Goal: Task Accomplishment & Management: Complete application form

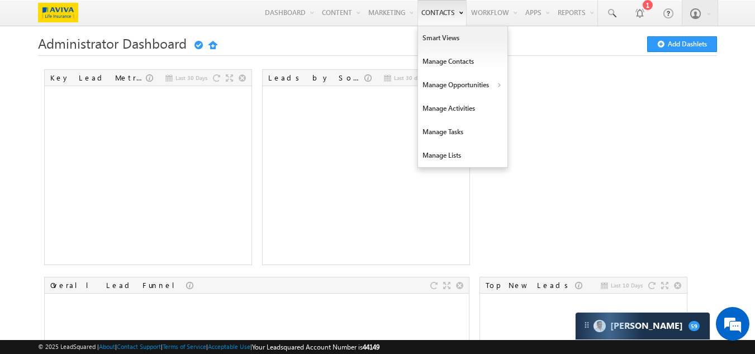
click at [432, 16] on link "Contacts" at bounding box center [441, 13] width 49 height 26
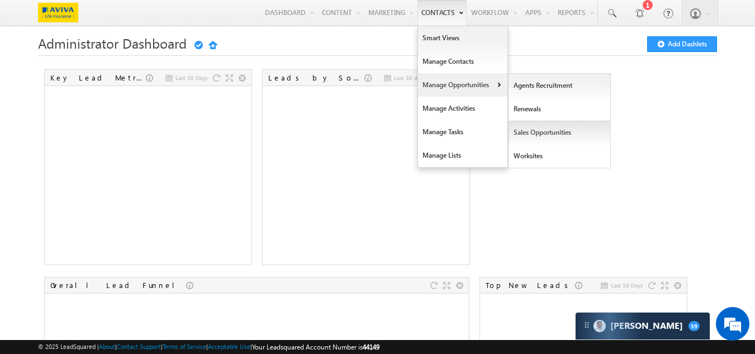
click at [523, 136] on link "Sales Opportunities" at bounding box center [559, 132] width 102 height 23
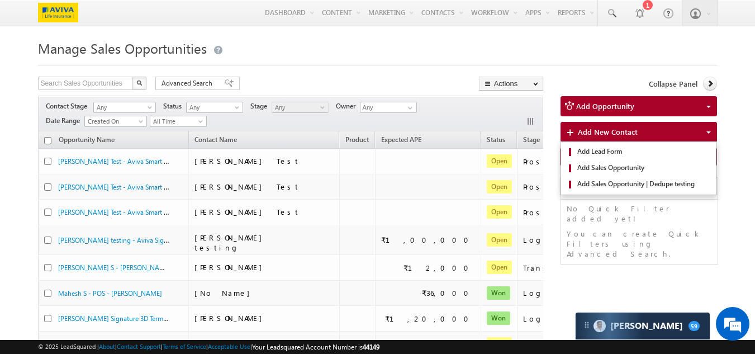
click at [597, 131] on span "Add New Contact" at bounding box center [608, 131] width 60 height 9
click at [600, 171] on span "Add Sales Opportunity" at bounding box center [642, 168] width 137 height 10
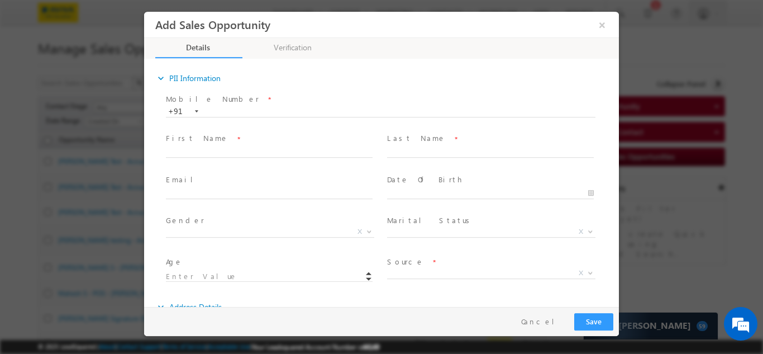
click at [224, 103] on span "Mobile Number *" at bounding box center [374, 99] width 417 height 12
click at [227, 109] on input "text" at bounding box center [381, 111] width 430 height 11
type input "85434533534"
drag, startPoint x: 260, startPoint y: 110, endPoint x: 189, endPoint y: 124, distance: 72.3
click at [189, 117] on span "85434533534 +91" at bounding box center [386, 111] width 440 height 12
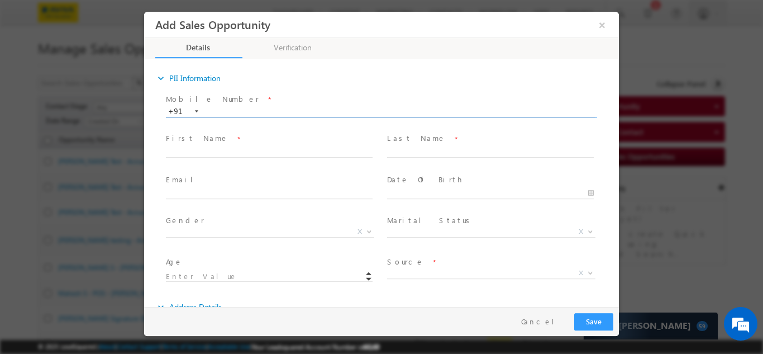
click at [225, 115] on input "text" at bounding box center [381, 111] width 430 height 11
paste input "Dlfcyberpark@987"
drag, startPoint x: 274, startPoint y: 112, endPoint x: 142, endPoint y: 140, distance: 134.8
click at [144, 140] on html "Add Sales Opportunity × Details expand_more" at bounding box center [381, 158] width 475 height 295
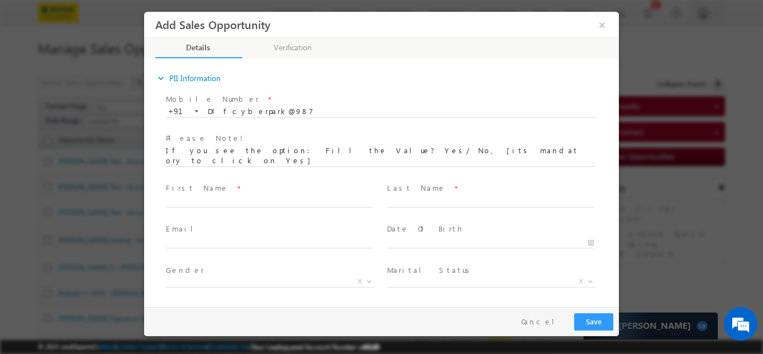
type input "987"
drag, startPoint x: 229, startPoint y: 111, endPoint x: 143, endPoint y: 127, distance: 87.6
click at [144, 127] on html "Add Sales Opportunity × Details expand_more" at bounding box center [381, 158] width 475 height 295
drag, startPoint x: 265, startPoint y: 115, endPoint x: 208, endPoint y: 117, distance: 56.5
click at [208, 117] on span "+91-987 987 +91" at bounding box center [386, 111] width 440 height 12
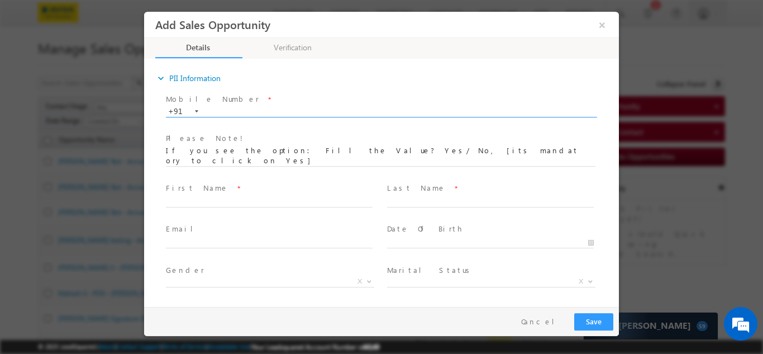
paste input "7972756314"
type input "7972756314"
click at [232, 206] on span at bounding box center [269, 212] width 206 height 12
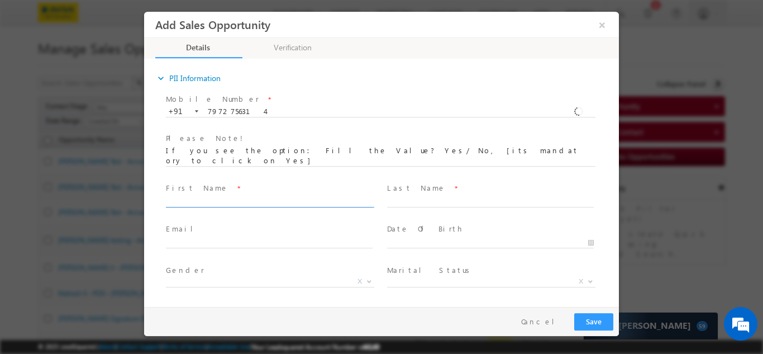
click at [234, 196] on input "text" at bounding box center [269, 201] width 207 height 11
click at [209, 195] on span at bounding box center [274, 201] width 217 height 12
click at [184, 196] on input "text" at bounding box center [269, 201] width 207 height 11
type input "Anvesh"
click at [410, 206] on span at bounding box center [490, 212] width 206 height 12
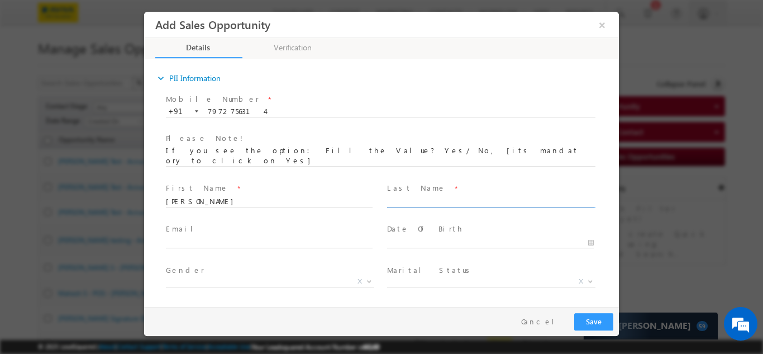
click at [409, 196] on input "text" at bounding box center [490, 201] width 207 height 11
type input "S"
click at [202, 225] on span "Email *" at bounding box center [269, 229] width 206 height 12
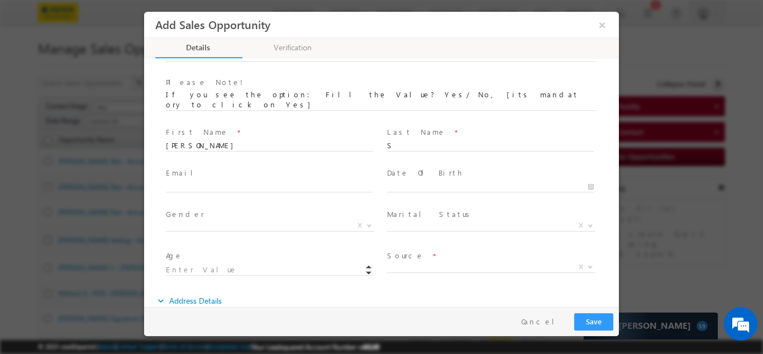
scroll to position [112, 0]
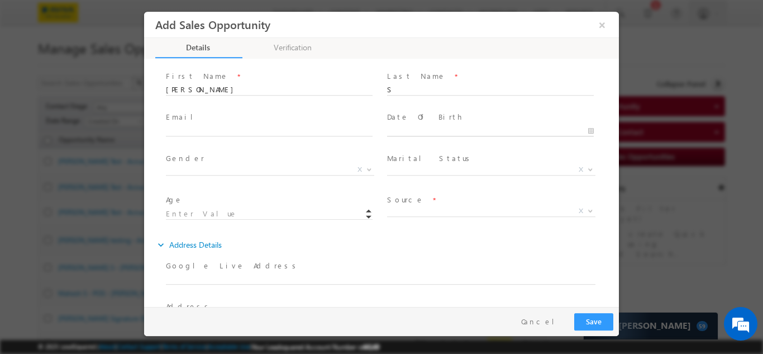
click at [415, 125] on input "text" at bounding box center [490, 130] width 207 height 11
click at [394, 141] on span at bounding box center [393, 141] width 19 height 27
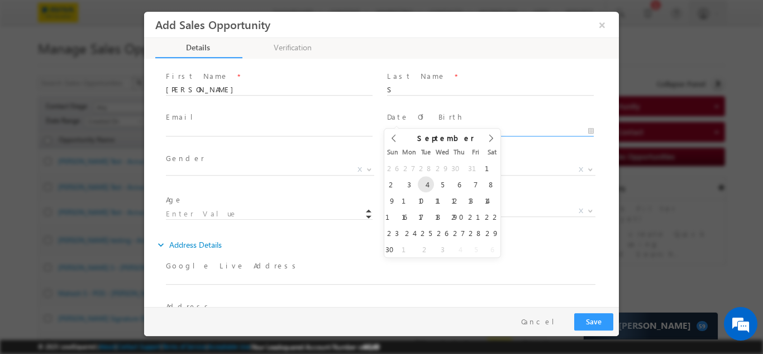
type input "09/04/2007"
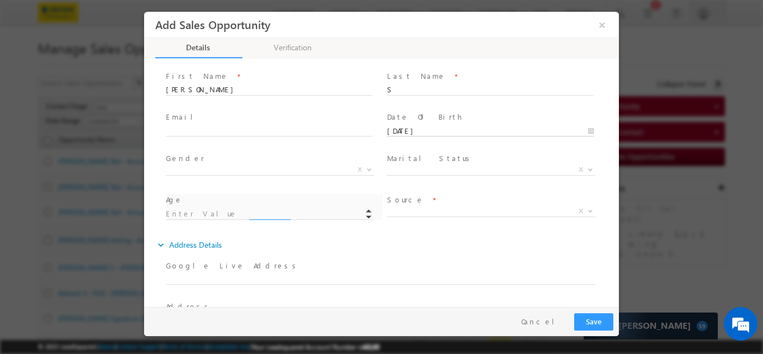
type input "18"
click at [208, 164] on span "X" at bounding box center [270, 169] width 208 height 11
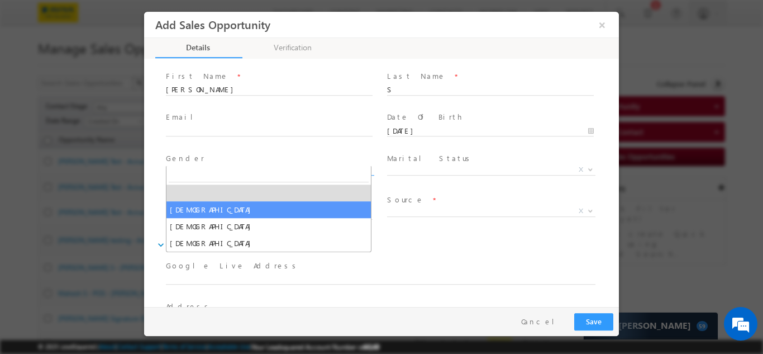
select select "Male"
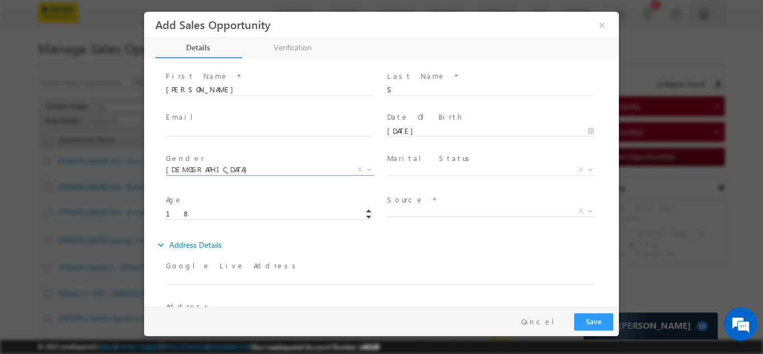
click at [420, 193] on span "Source *" at bounding box center [490, 199] width 206 height 12
click at [420, 205] on span "X" at bounding box center [491, 210] width 208 height 11
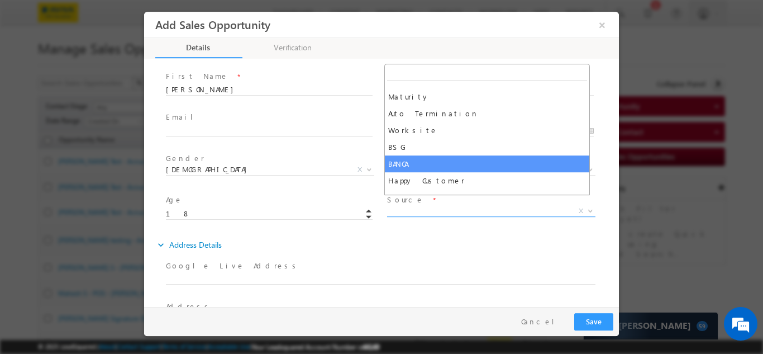
select select "BANCA"
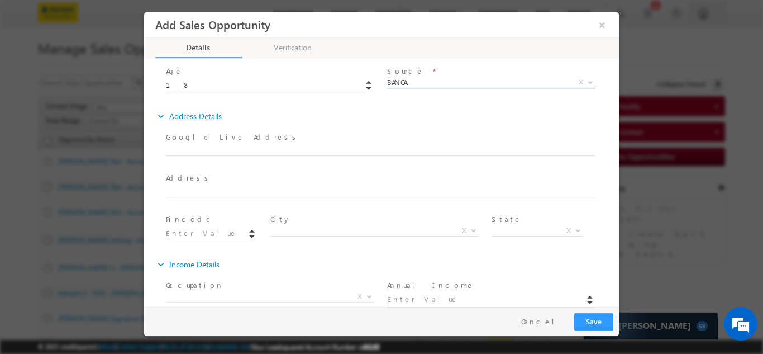
scroll to position [247, 0]
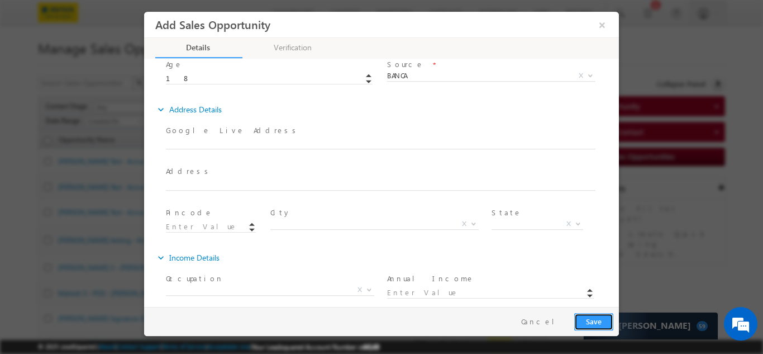
click at [581, 321] on button "Save" at bounding box center [593, 320] width 39 height 17
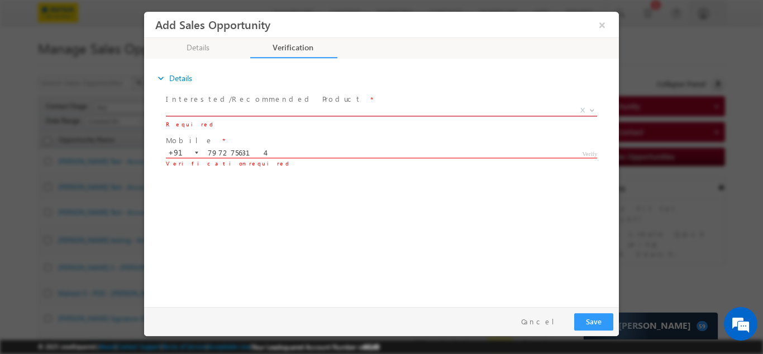
click at [211, 109] on span "X" at bounding box center [381, 109] width 431 height 11
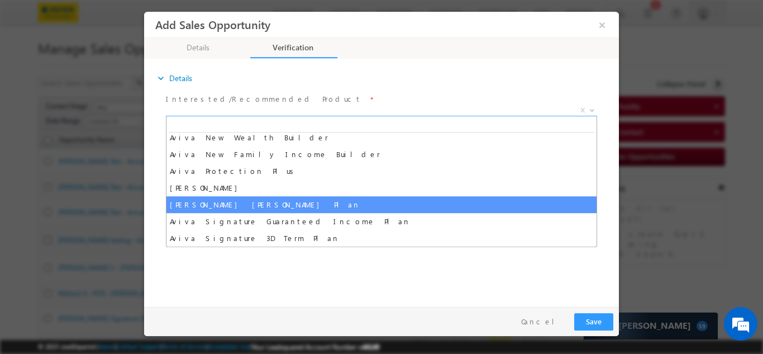
scroll to position [447, 0]
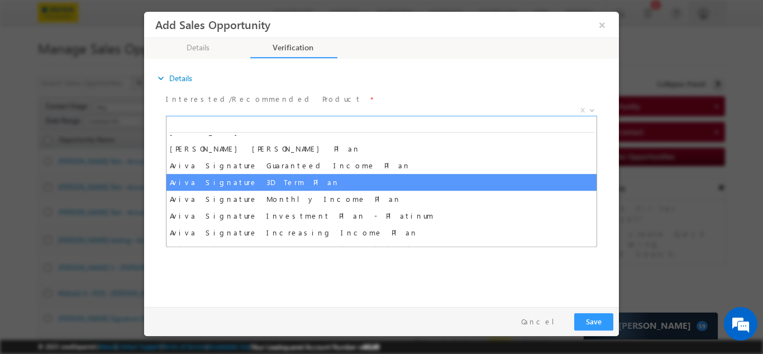
select select "Aviva Signature 3D Term Plan"
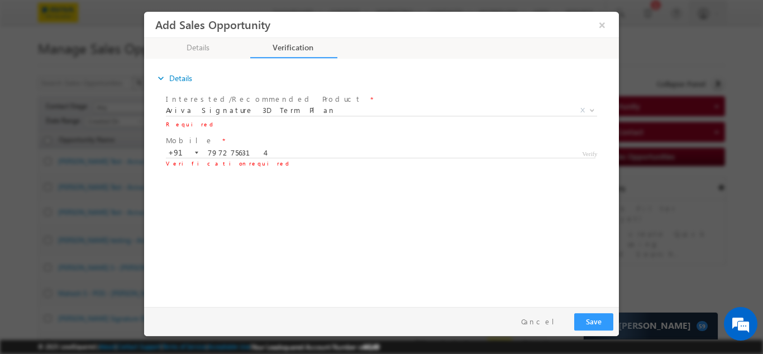
click at [595, 154] on span "Verify" at bounding box center [590, 151] width 16 height 9
click at [475, 154] on input "7972756314" at bounding box center [381, 152] width 430 height 11
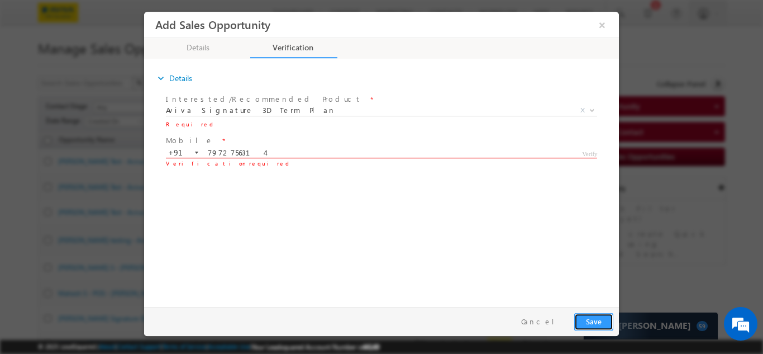
click at [595, 314] on button "Save" at bounding box center [593, 320] width 39 height 17
click at [263, 152] on input "7972756314" at bounding box center [381, 152] width 430 height 11
click at [593, 151] on span "Verify" at bounding box center [590, 151] width 16 height 9
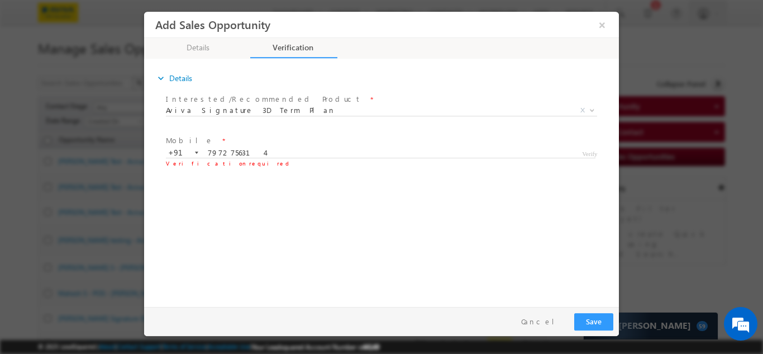
click at [593, 154] on span "Verify" at bounding box center [590, 151] width 16 height 9
click at [540, 193] on div "expand_more Details Interested/Recommended Product" at bounding box center [384, 180] width 469 height 241
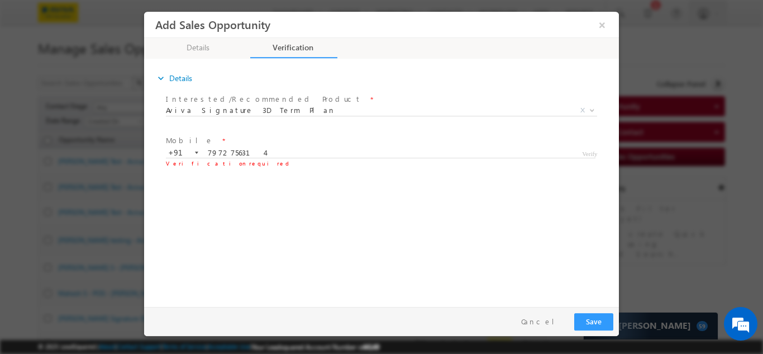
click at [590, 150] on span "Verify" at bounding box center [590, 151] width 16 height 9
click at [513, 187] on div "expand_more Details Interested/Recommended Product" at bounding box center [384, 180] width 469 height 241
click at [593, 154] on span "Verify" at bounding box center [590, 151] width 16 height 9
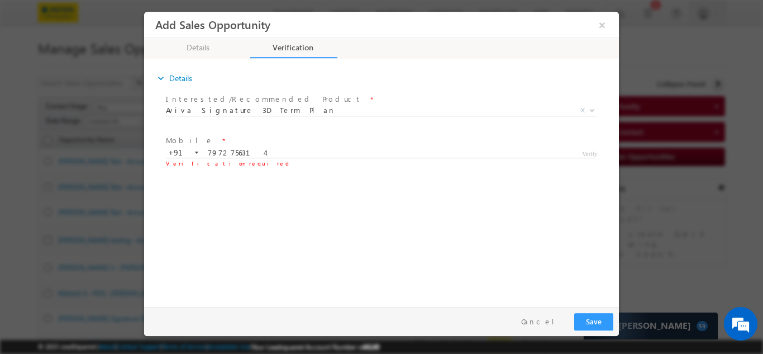
click at [440, 146] on div "+91-7972756314 7972756314 +91" at bounding box center [386, 151] width 440 height 11
click at [594, 153] on span "Verify" at bounding box center [590, 151] width 16 height 9
click at [595, 322] on button "Save" at bounding box center [593, 320] width 39 height 17
click at [207, 149] on input "7972756314" at bounding box center [381, 152] width 430 height 11
click at [217, 184] on div "expand_more Details Interested/Recommended Product" at bounding box center [384, 180] width 469 height 241
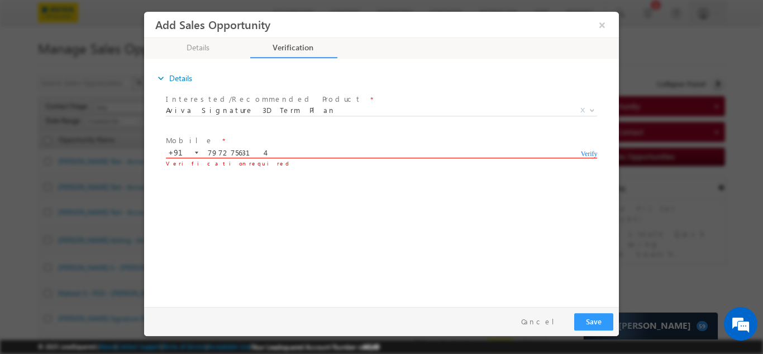
click at [276, 154] on input "7972756314" at bounding box center [381, 152] width 430 height 11
type input "7972756314"
click at [592, 155] on span "Verify" at bounding box center [589, 151] width 17 height 9
click at [536, 178] on input "number" at bounding box center [537, 176] width 8 height 11
type input "7"
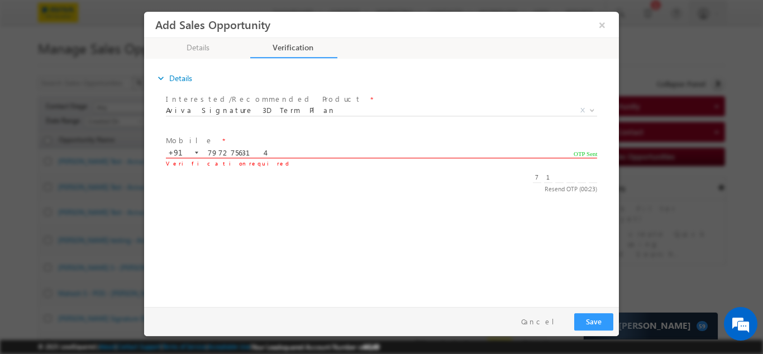
type input "1"
type input "9"
type input "2"
type input "4"
type input "8"
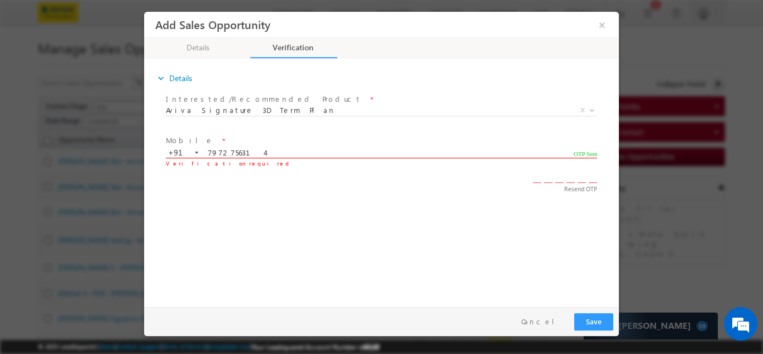
click at [535, 178] on input "number" at bounding box center [537, 176] width 8 height 11
type input "7"
type input "1"
type input "9"
type input "2"
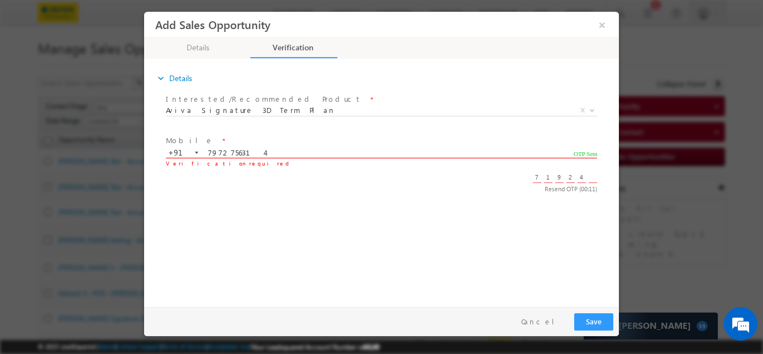
type input "4"
type input "8"
click at [536, 178] on input "number" at bounding box center [537, 176] width 8 height 11
type input "7"
type input "1"
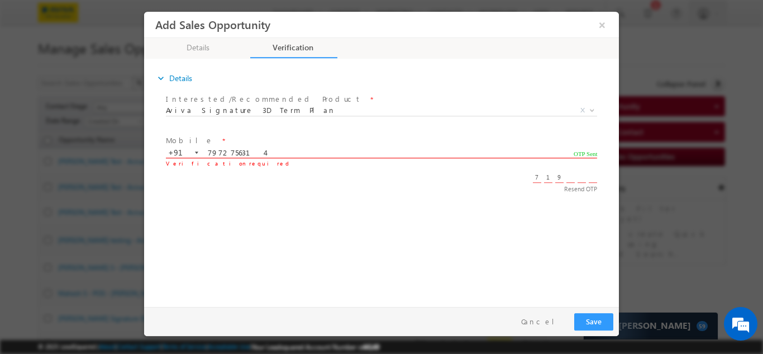
type input "9"
type input "2"
type input "4"
type input "8"
click at [583, 186] on span "Resend OTP" at bounding box center [580, 188] width 33 height 12
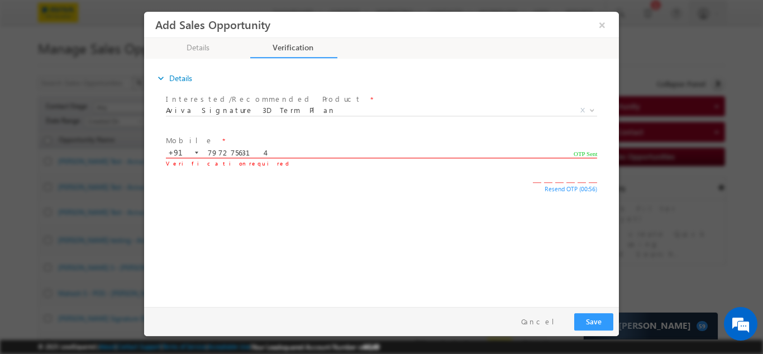
type input "2"
type input "6"
type input "1"
type input "4"
type input "8"
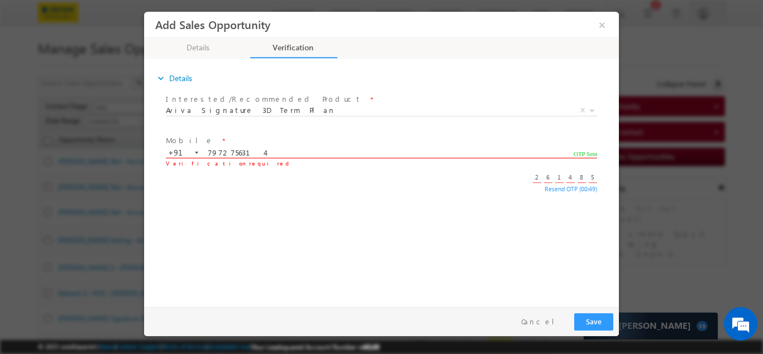
type input "5"
click at [536, 179] on input "number" at bounding box center [537, 176] width 8 height 11
type input "2"
type input "6"
type input "1"
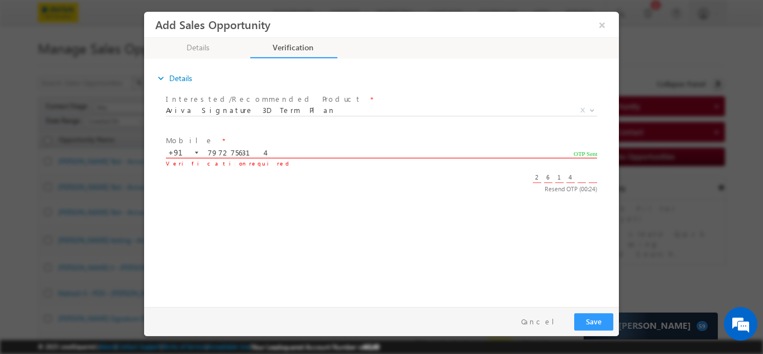
type input "4"
type input "8"
type input "5"
click at [271, 150] on input "7972756314" at bounding box center [381, 152] width 430 height 11
click at [537, 180] on input "number" at bounding box center [537, 176] width 8 height 11
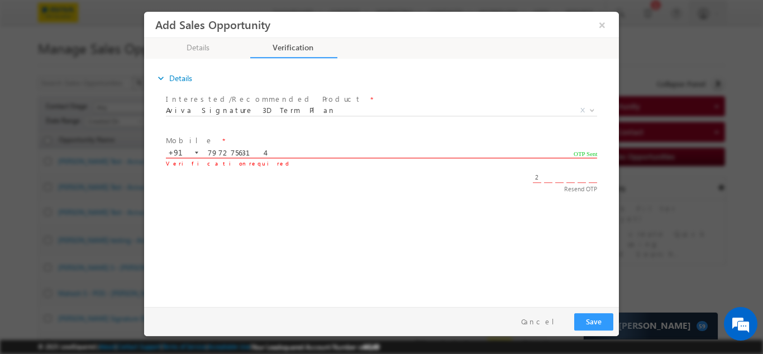
type input "2"
type input "6"
type input "1"
type input "4"
type input "8"
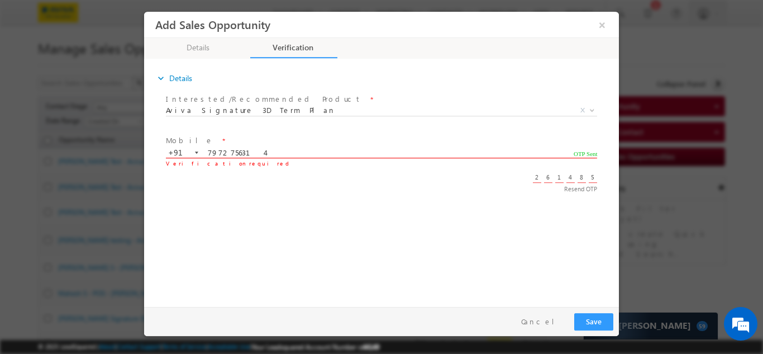
type input "5"
click at [608, 329] on button "Save" at bounding box center [593, 320] width 39 height 17
click at [605, 325] on button "Save" at bounding box center [593, 320] width 39 height 17
click at [595, 306] on div "Pay & Save Save Cancel" at bounding box center [384, 320] width 480 height 29
click at [580, 187] on span "Resend OTP" at bounding box center [580, 188] width 33 height 12
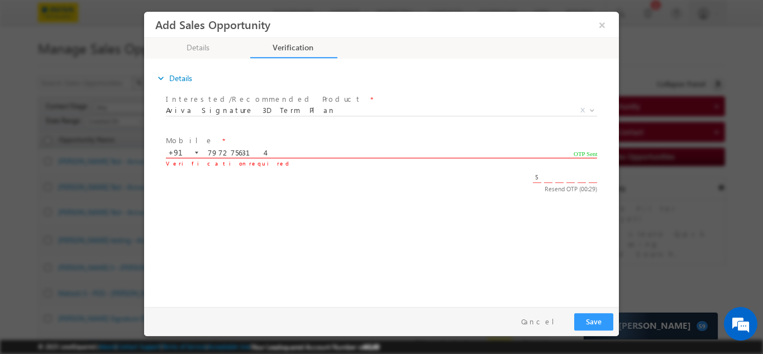
type input "5"
type input "1"
type input "0"
type input "3"
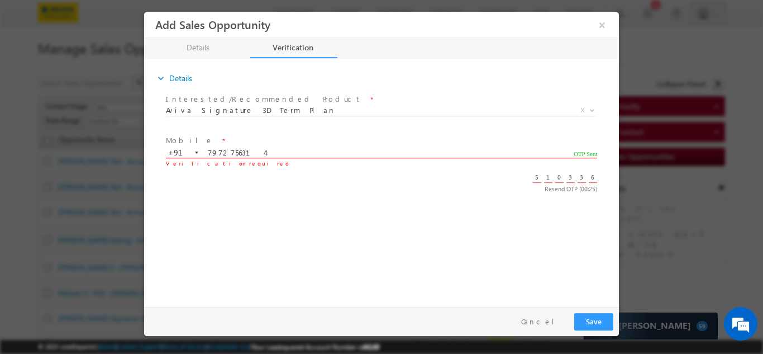
type input "6"
click at [597, 21] on button "×" at bounding box center [602, 24] width 19 height 21
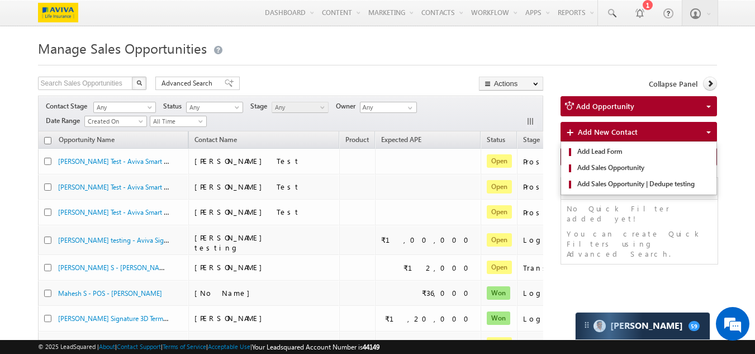
click at [606, 127] on div "Add New Contact Add Lead Form Add Sales Opportunity Add Sales Opportunity | Ded…" at bounding box center [638, 132] width 157 height 20
click at [587, 166] on span "Add Sales Opportunity" at bounding box center [642, 168] width 137 height 10
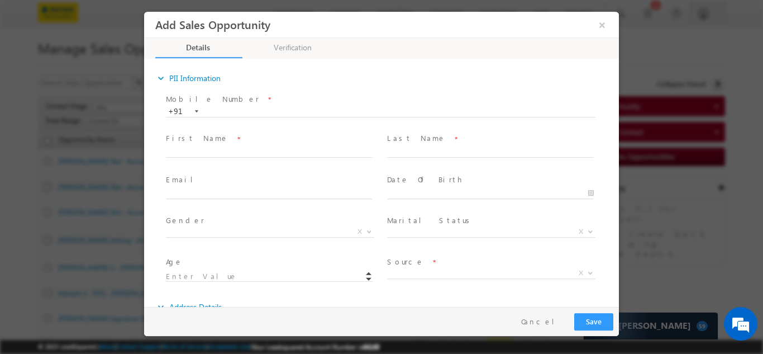
scroll to position [0, 0]
click at [245, 106] on input "text" at bounding box center [381, 111] width 430 height 11
paste input "8097062444"
type input "8097062444"
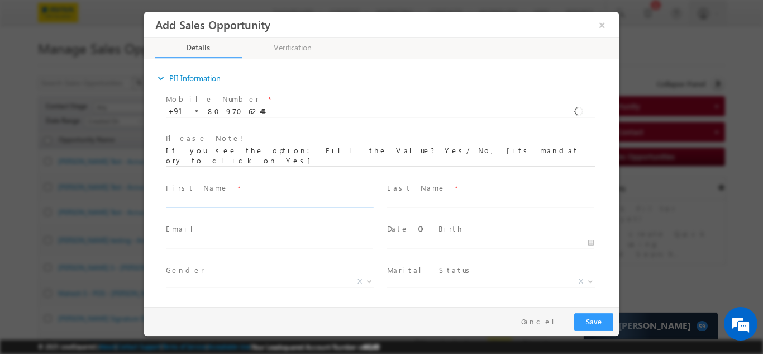
click at [226, 150] on div "Mobile Number * +91-8097062444 8097062444 +91 Please Note! First Name *" at bounding box center [387, 217] width 464 height 254
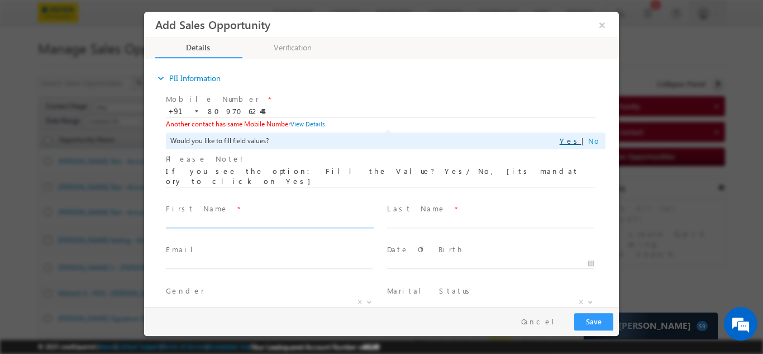
click at [572, 139] on link "Yes" at bounding box center [571, 139] width 22 height 9
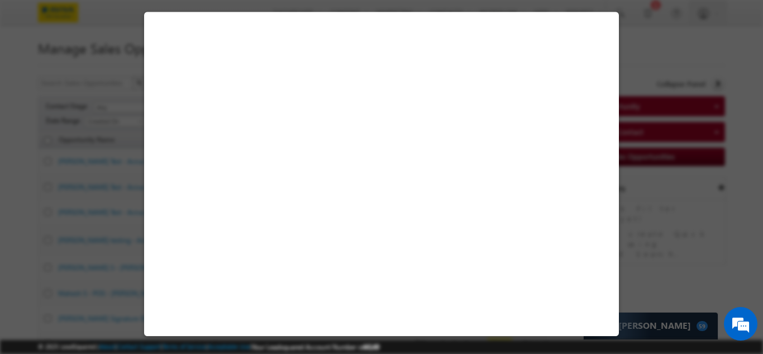
select select "Female"
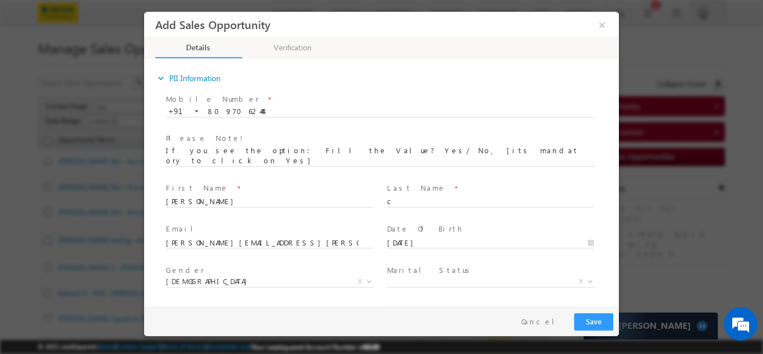
type input "18"
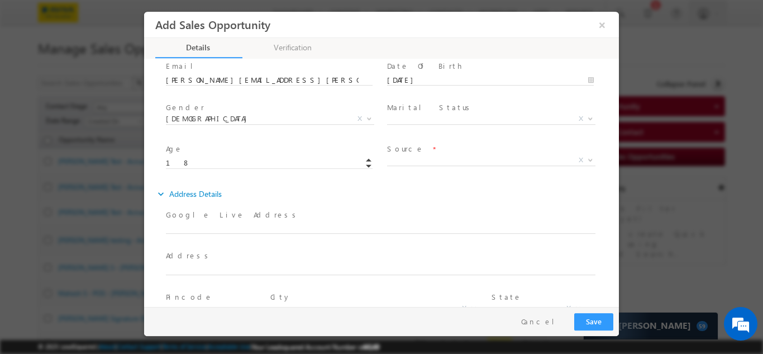
scroll to position [168, 0]
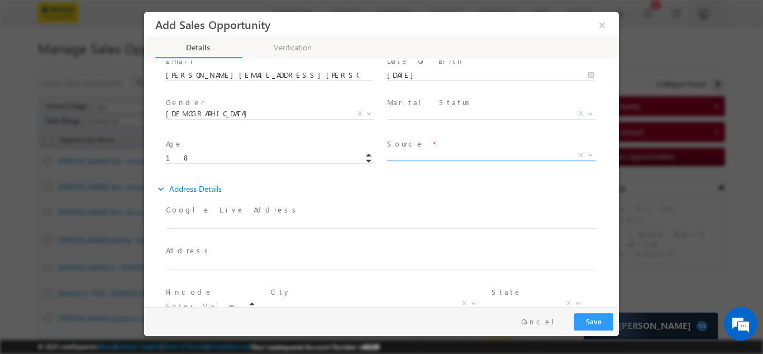
click at [404, 149] on span "X" at bounding box center [491, 154] width 208 height 11
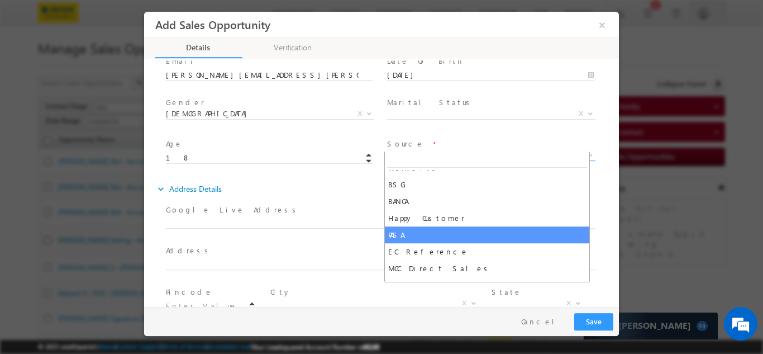
scroll to position [223, 0]
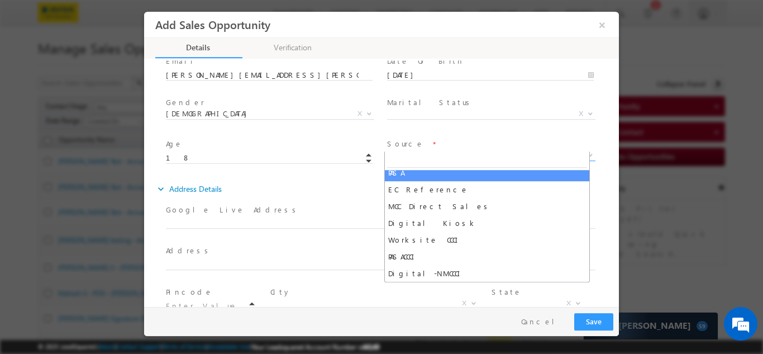
select select "PASA"
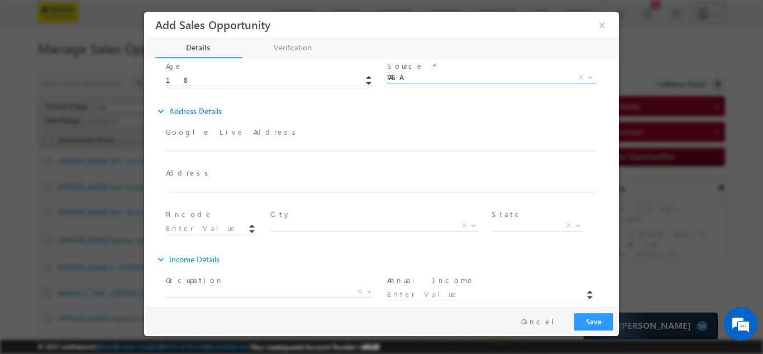
scroll to position [247, 0]
click at [596, 322] on button "Save" at bounding box center [593, 320] width 39 height 17
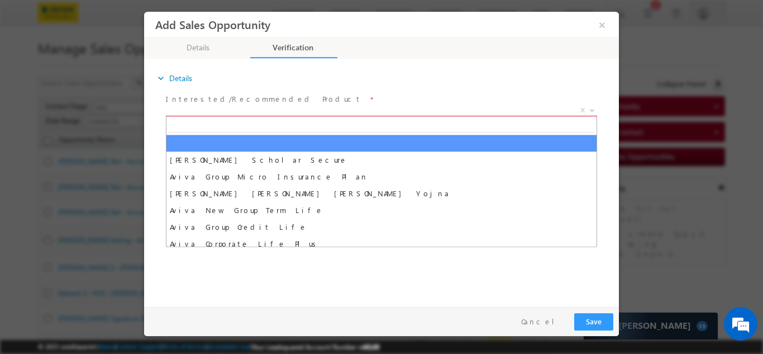
click at [229, 106] on span "X" at bounding box center [381, 109] width 431 height 11
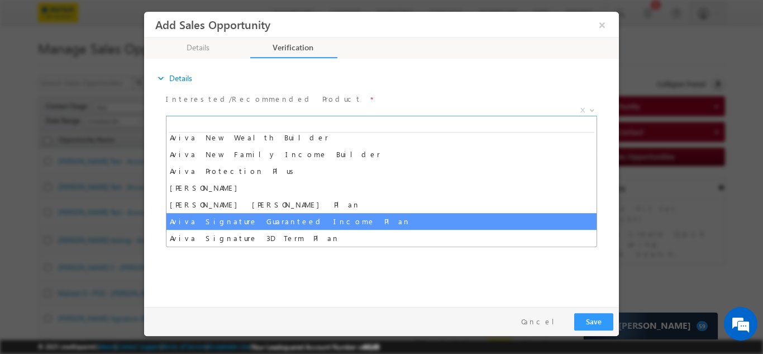
scroll to position [447, 0]
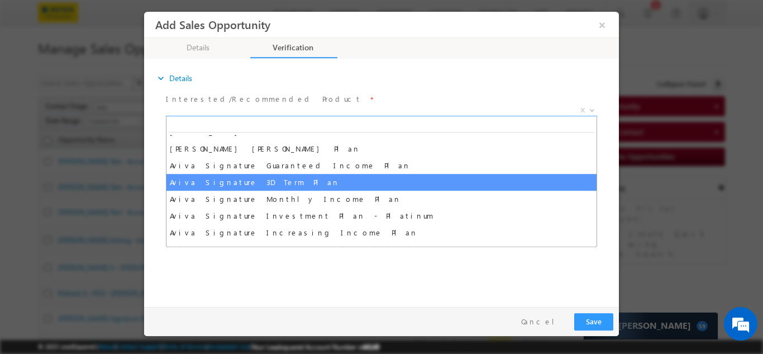
select select "Aviva Signature 3D Term Plan"
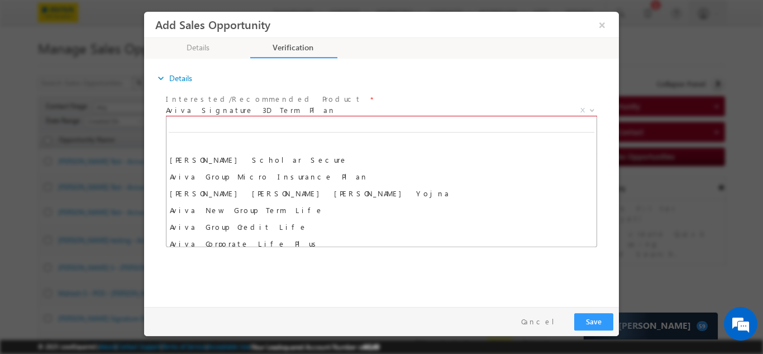
click at [247, 112] on span "Aviva Signature 3D Term Plan" at bounding box center [368, 109] width 404 height 10
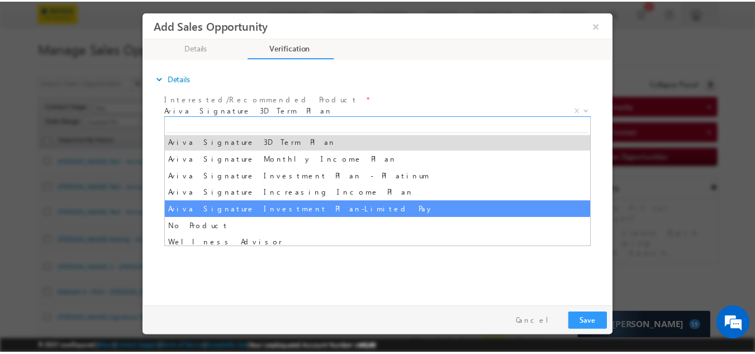
scroll to position [475, 0]
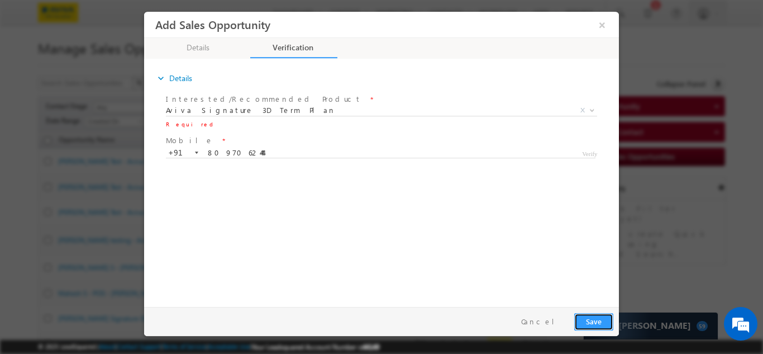
click at [593, 316] on button "Save" at bounding box center [593, 320] width 39 height 17
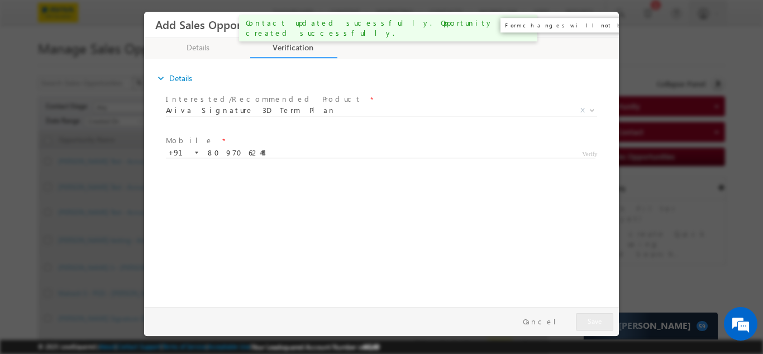
click at [605, 28] on button "×" at bounding box center [602, 24] width 19 height 21
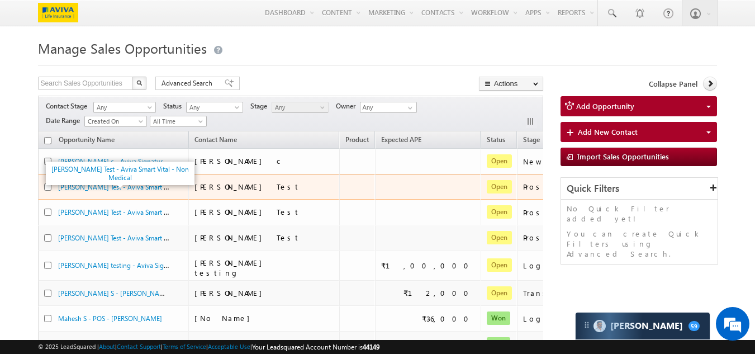
click at [114, 159] on div "Rinu Test - Aviva Smart Vital - Non Medical" at bounding box center [120, 173] width 154 height 29
